Goal: Task Accomplishment & Management: Manage account settings

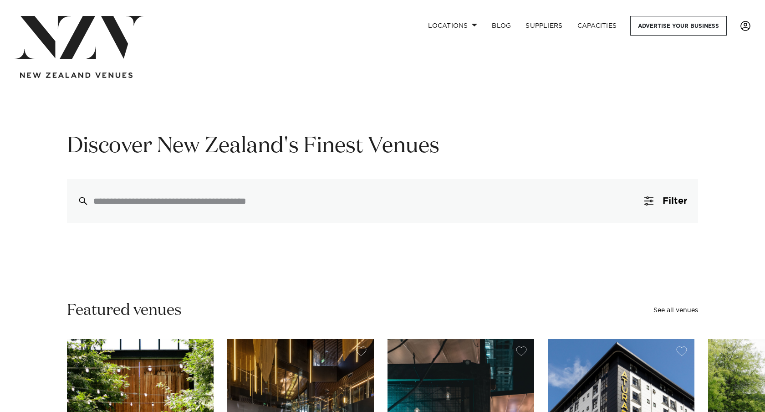
click at [752, 27] on link at bounding box center [745, 26] width 25 height 10
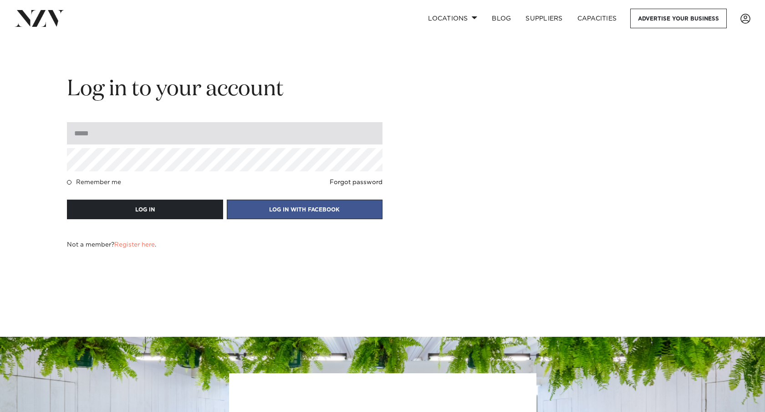
drag, startPoint x: 189, startPoint y: 135, endPoint x: 190, endPoint y: 142, distance: 6.4
click at [189, 135] on input "email" at bounding box center [225, 133] width 316 height 22
type input "**********"
click at [67, 200] on button "LOG IN" at bounding box center [145, 210] width 156 height 20
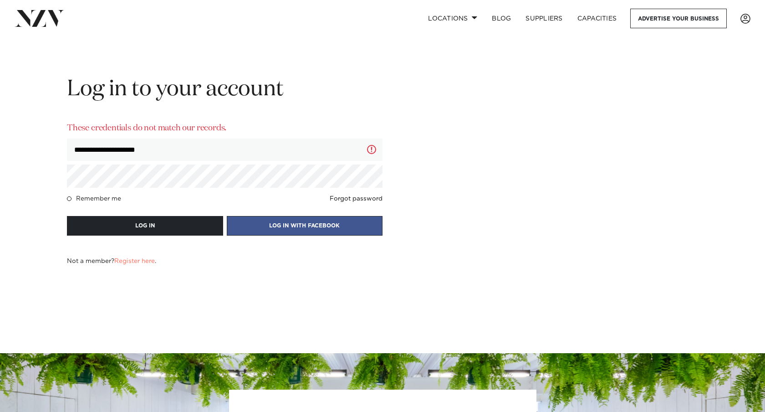
click at [67, 216] on button "LOG IN" at bounding box center [145, 226] width 156 height 20
